Goal: Information Seeking & Learning: Learn about a topic

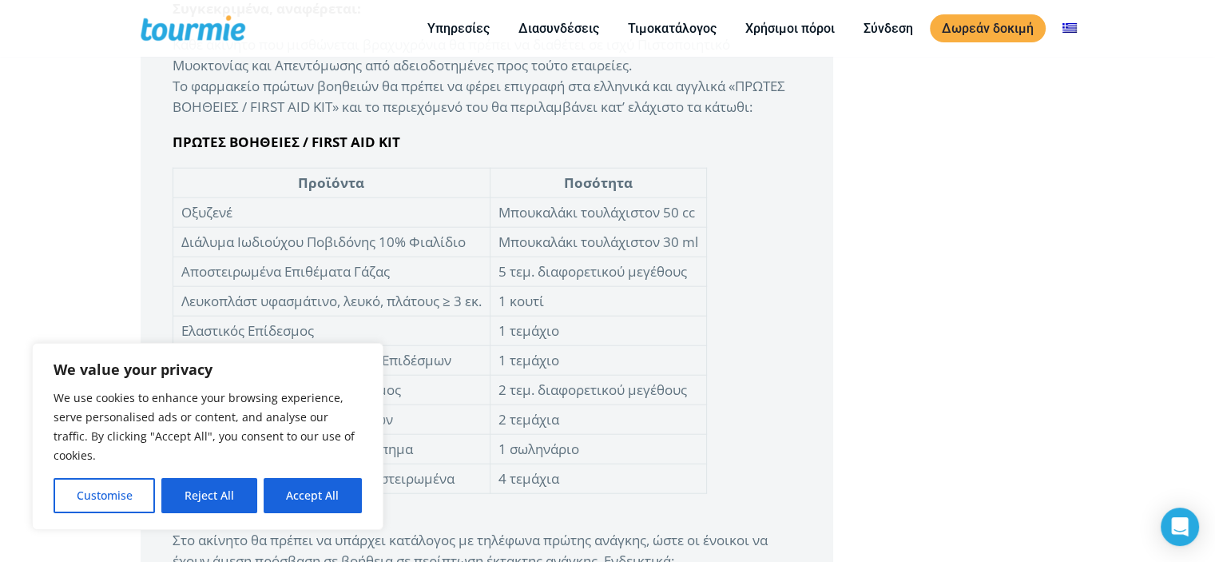
scroll to position [3745, 0]
click at [323, 491] on button "Accept All" at bounding box center [313, 495] width 98 height 35
checkbox input "true"
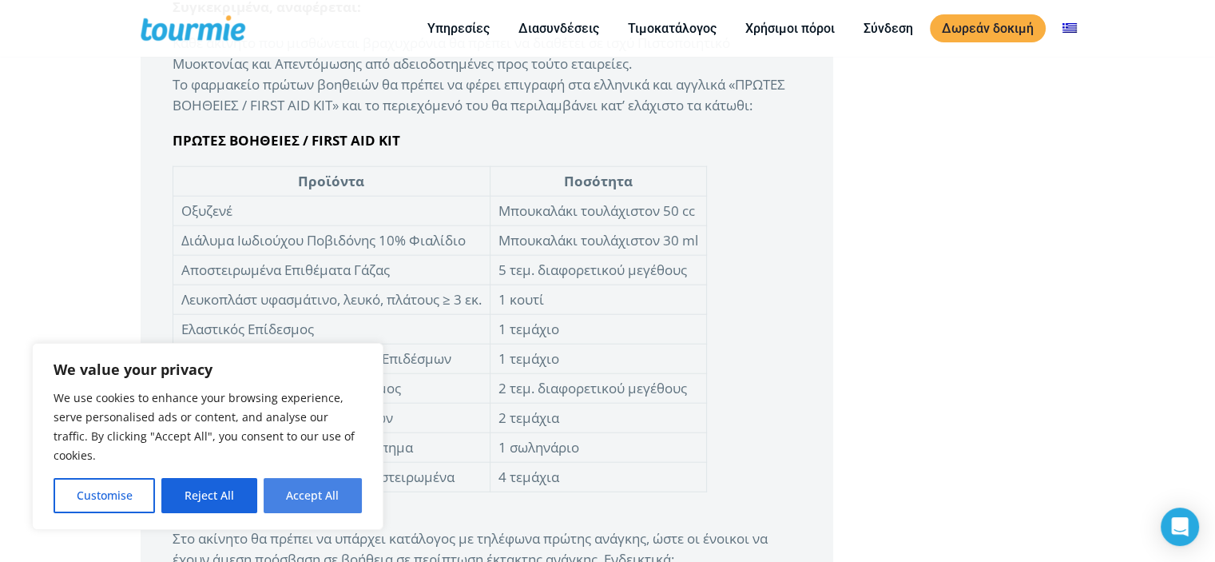
checkbox input "true"
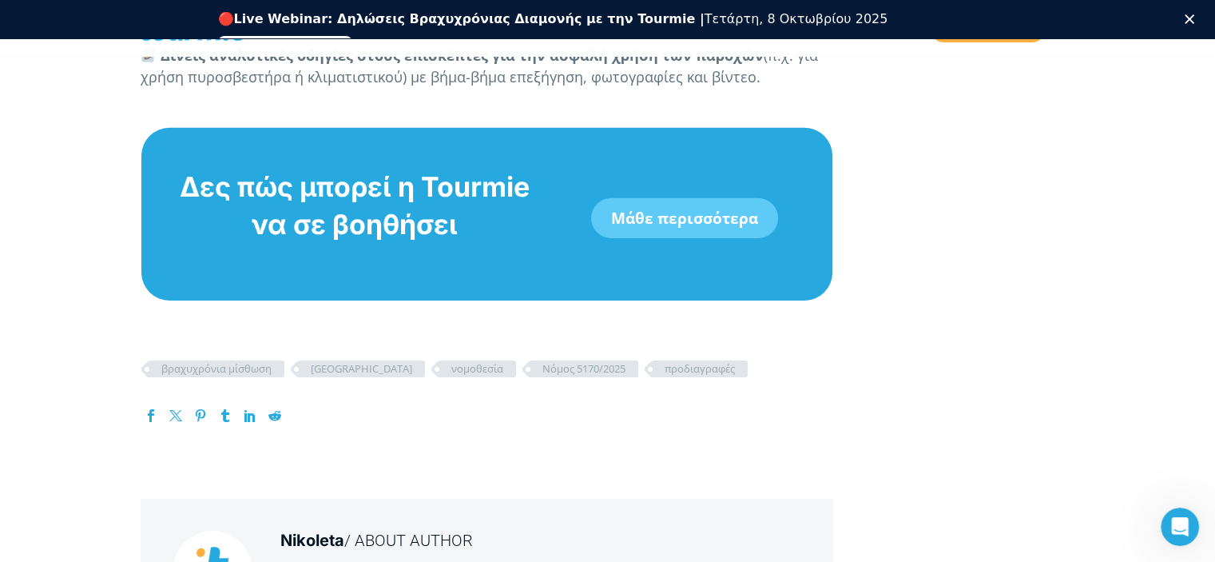
scroll to position [5087, 0]
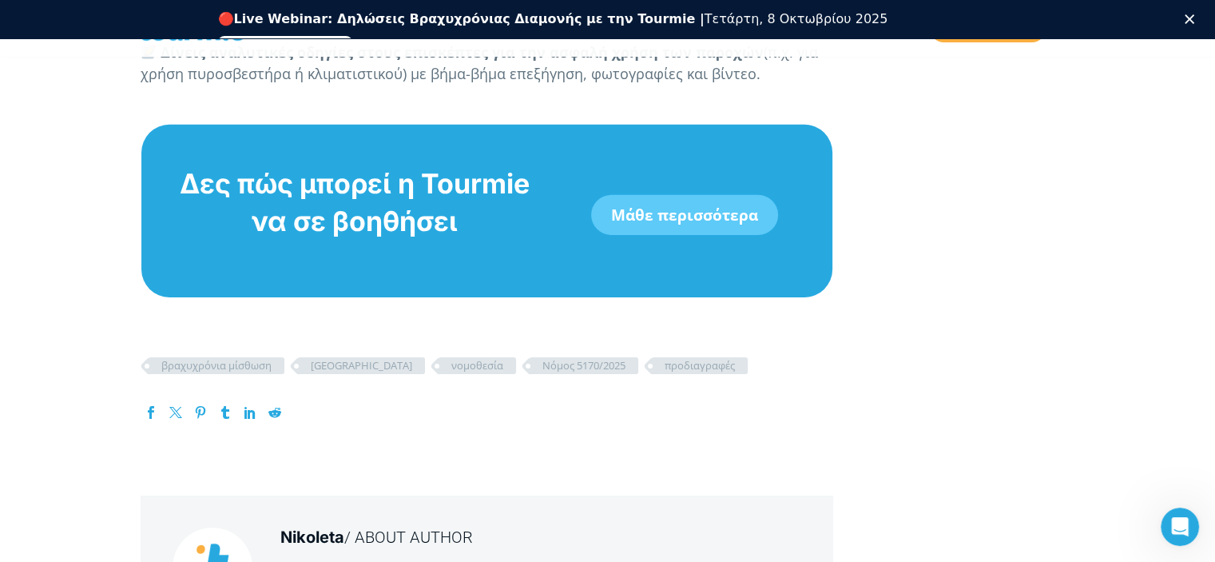
click at [716, 232] on link "Μάθε περισσότερα" at bounding box center [684, 215] width 187 height 40
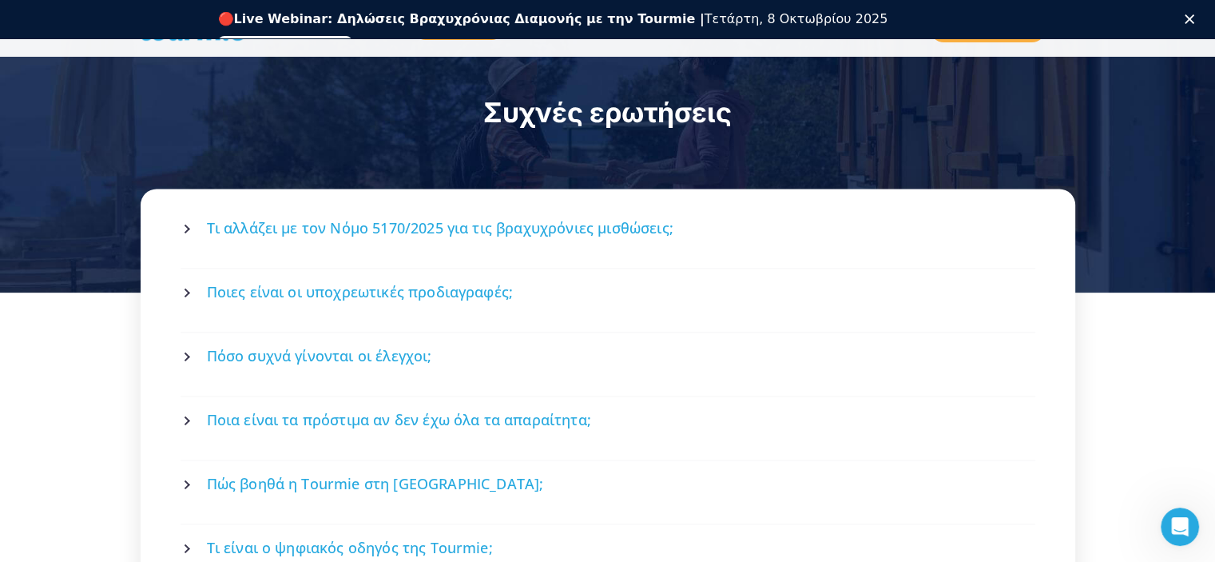
scroll to position [2122, 0]
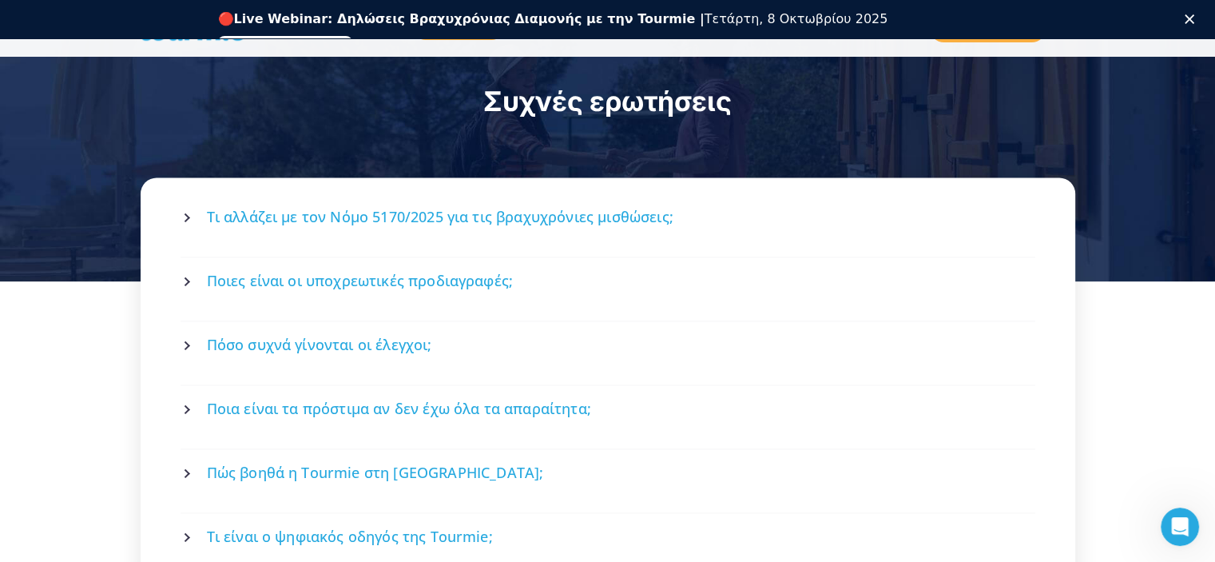
click at [413, 335] on span "Πόσο συχνά γίνονται οι έλεγχοι;" at bounding box center [319, 345] width 225 height 20
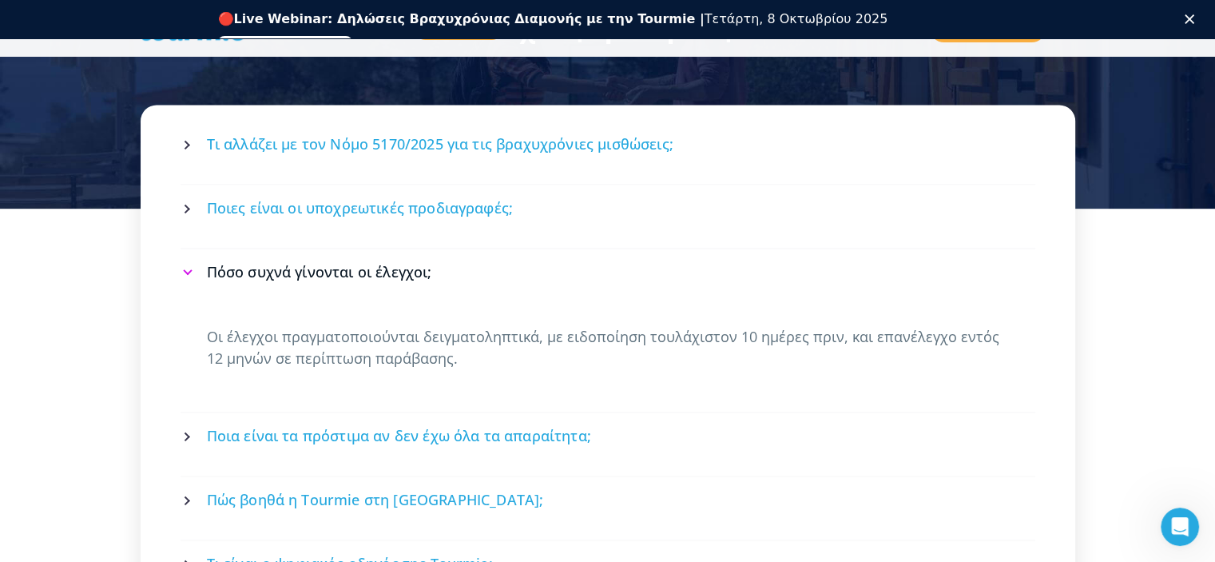
scroll to position [2203, 0]
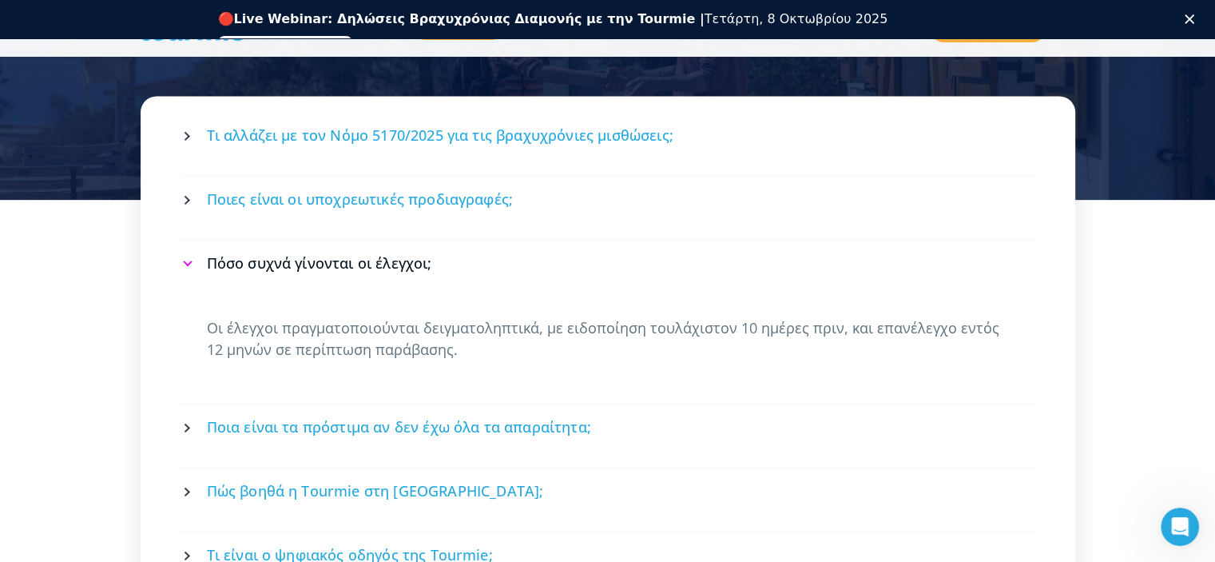
click at [362, 189] on span "Ποιες είναι οι υποχρεωτικές προδιαγραφές;" at bounding box center [360, 199] width 307 height 20
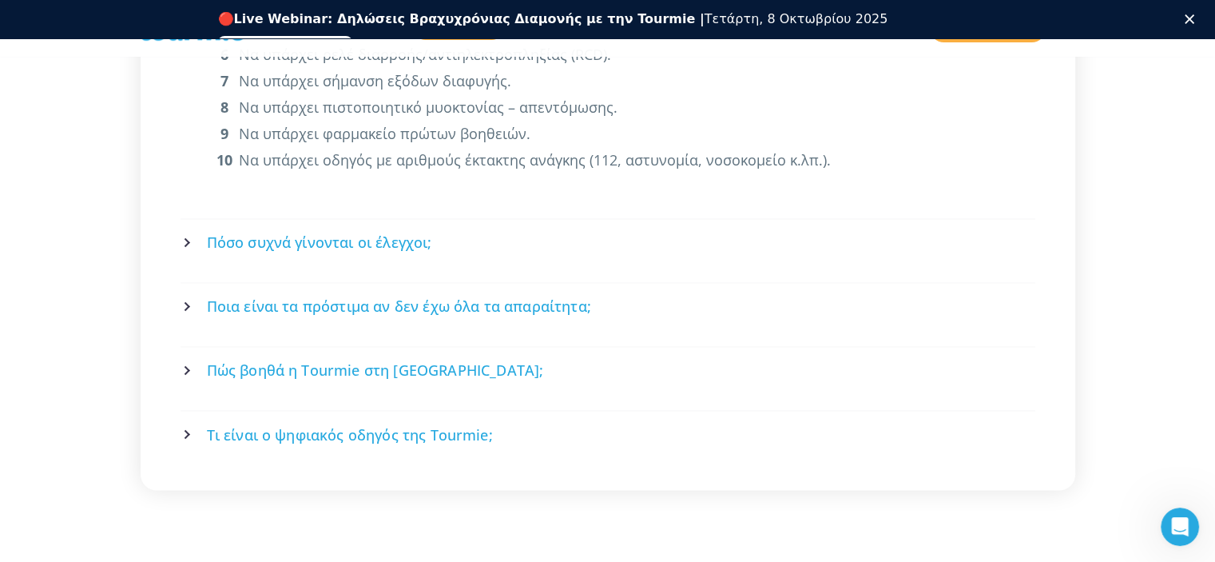
scroll to position [2607, 0]
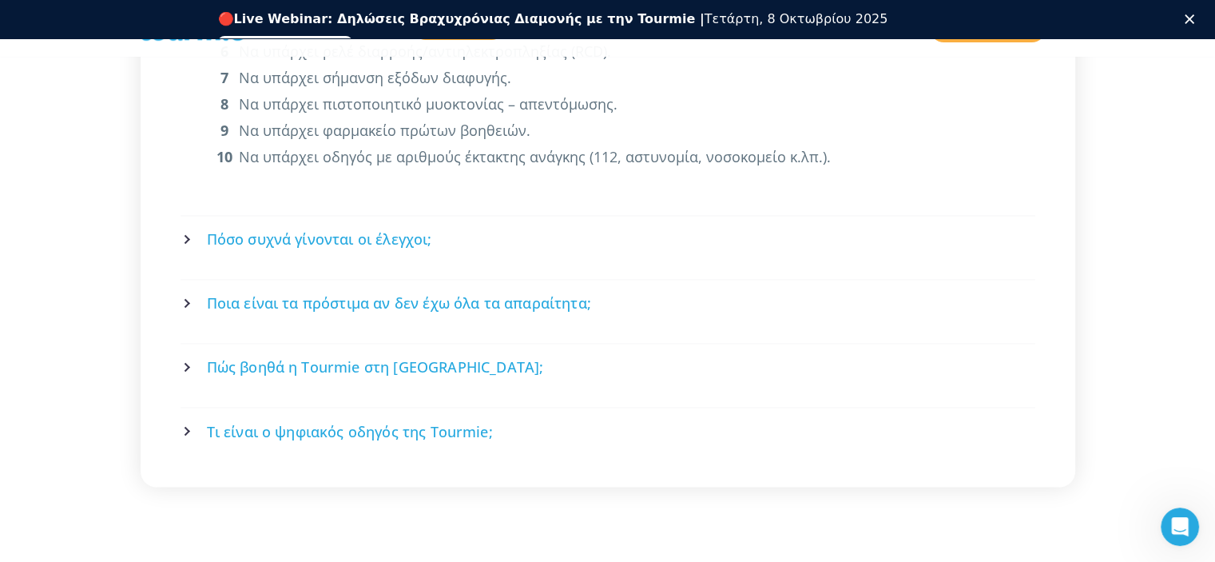
click at [410, 421] on span "Τι είναι ο ψηφιακός οδηγός της Tourmie;" at bounding box center [350, 431] width 286 height 20
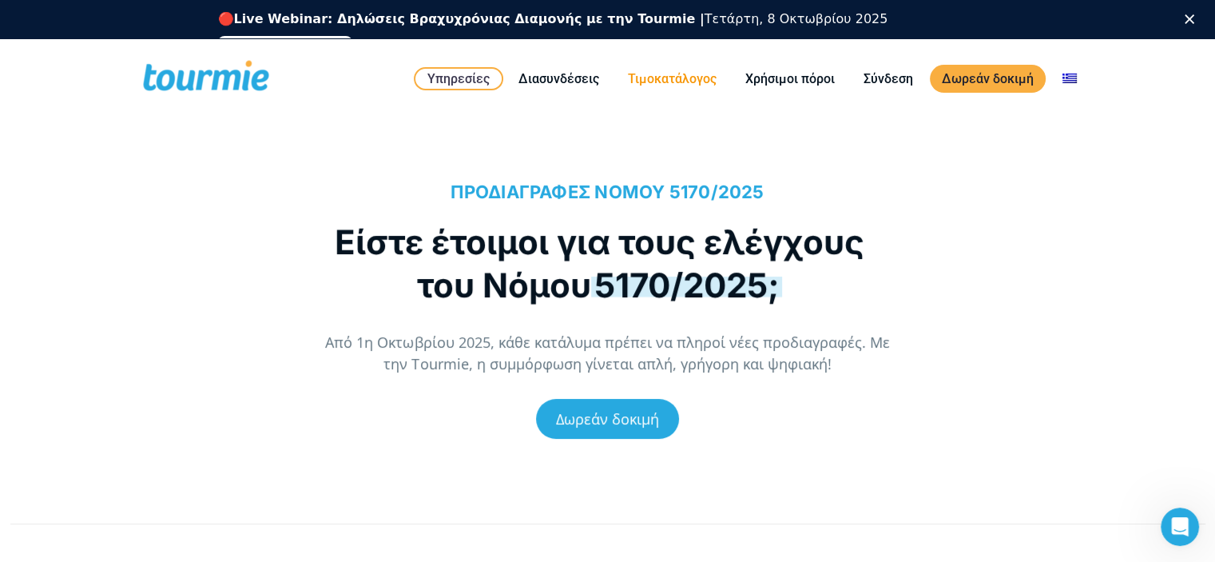
click at [669, 80] on link "Τιμοκατάλογος" at bounding box center [672, 79] width 113 height 20
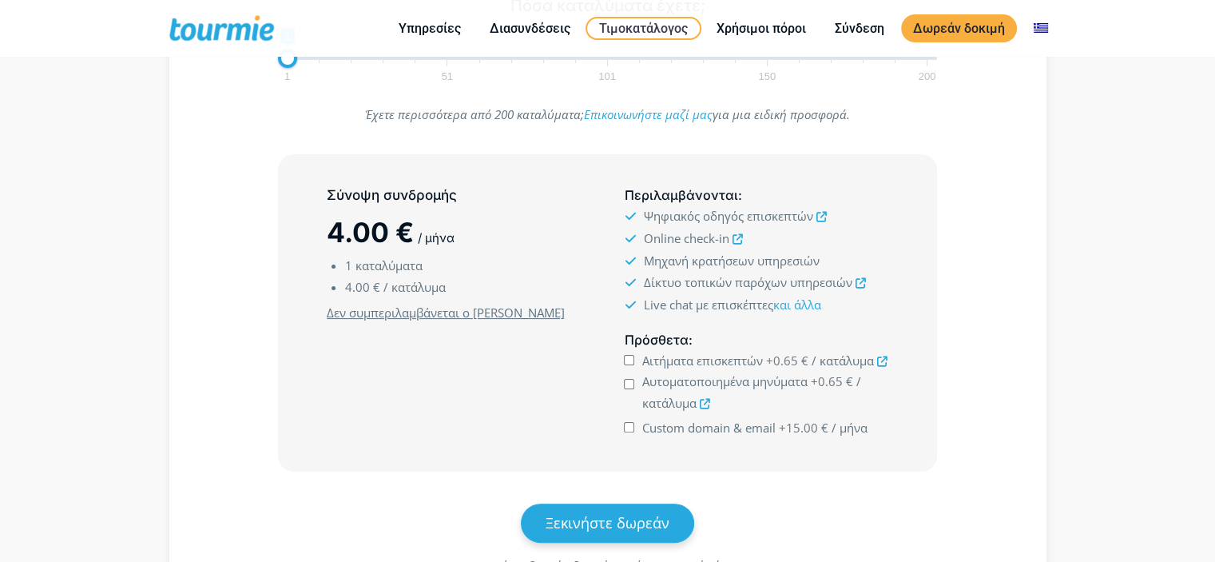
scroll to position [346, 0]
